Goal: Navigation & Orientation: Find specific page/section

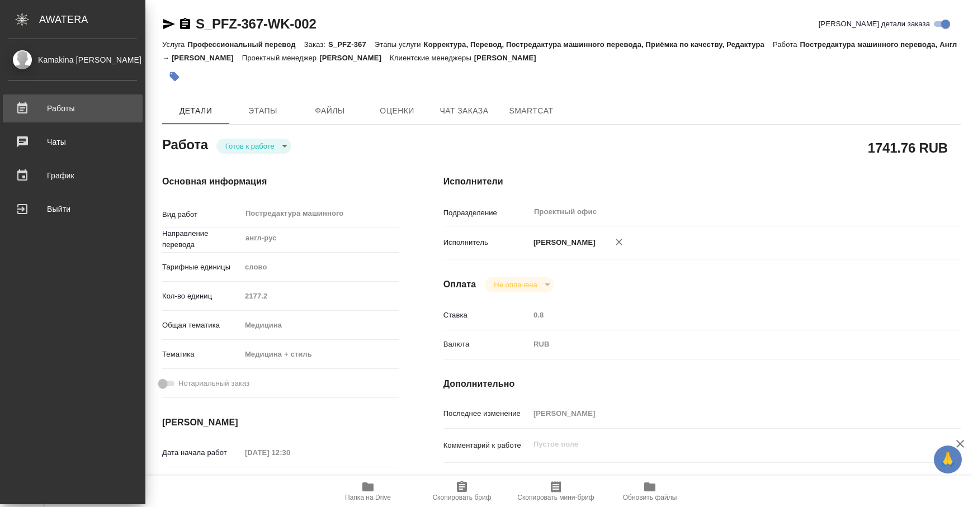
click at [64, 112] on div "Работы" at bounding box center [72, 108] width 129 height 17
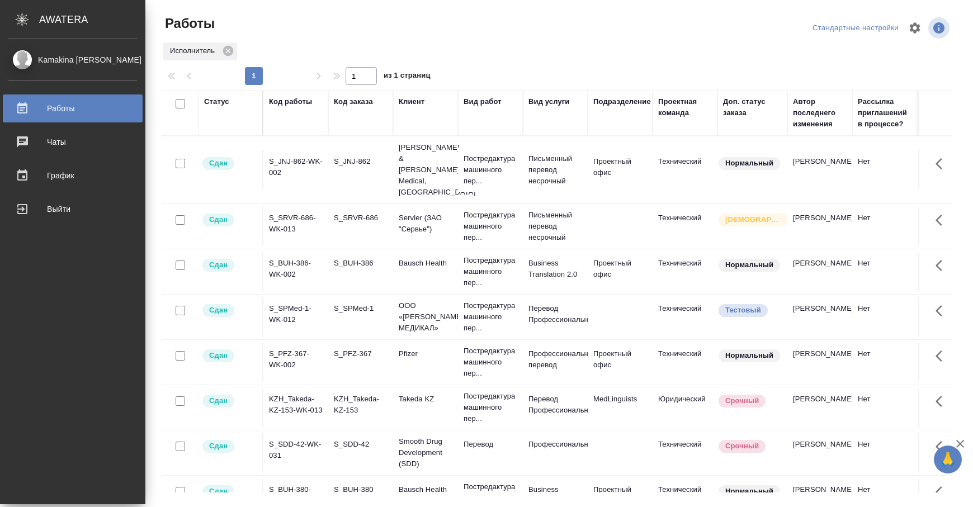
click at [69, 68] on link "Kamakina [PERSON_NAME]" at bounding box center [72, 59] width 145 height 19
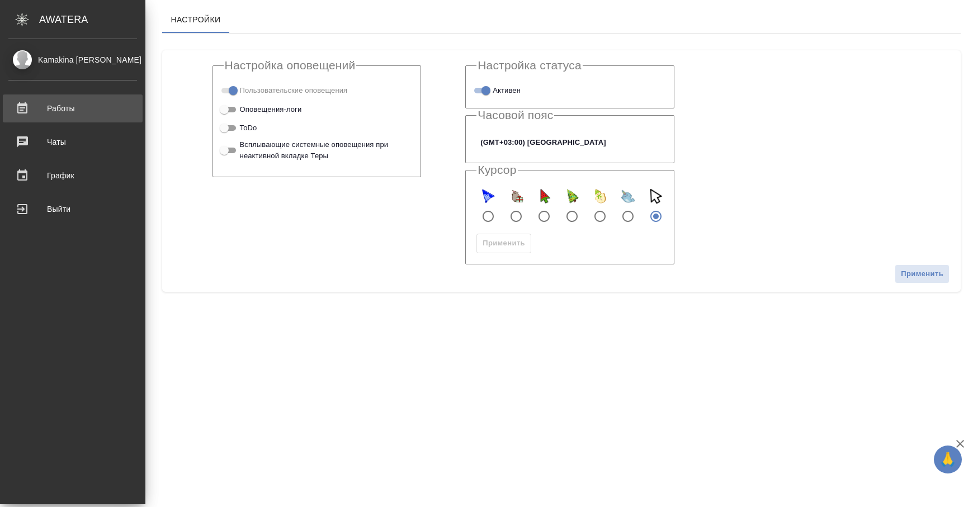
click at [51, 109] on div "Работы" at bounding box center [72, 108] width 129 height 17
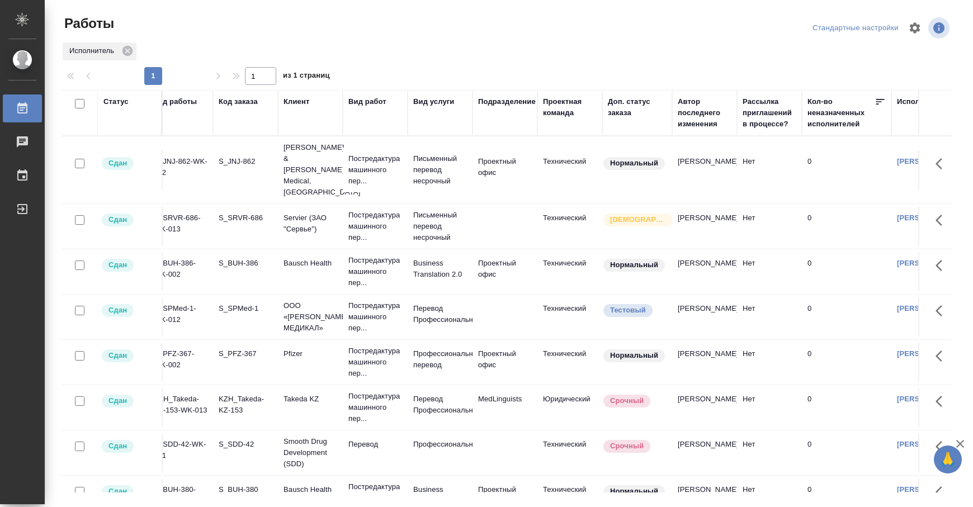
scroll to position [0, 12]
